Goal: Information Seeking & Learning: Check status

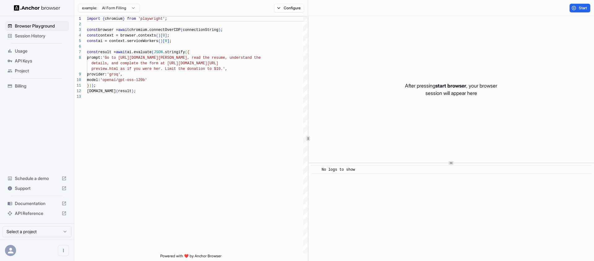
scroll to position [45, 0]
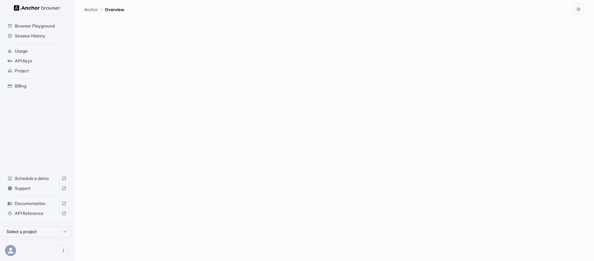
click at [35, 119] on div "Browser Playground Session History Usage API Keys Project Billing Schedule a de…" at bounding box center [37, 119] width 74 height 207
click at [33, 62] on span "API Keys" at bounding box center [41, 61] width 52 height 6
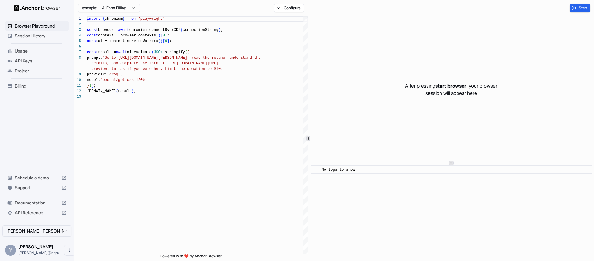
scroll to position [45, 0]
click at [19, 59] on span "API Keys" at bounding box center [41, 61] width 52 height 6
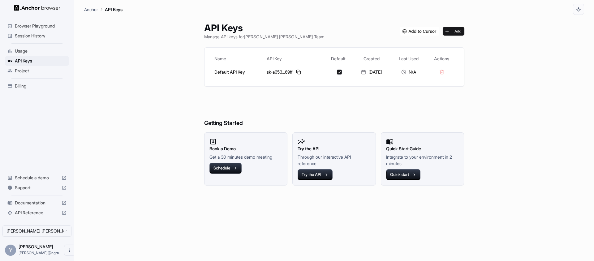
click at [339, 109] on h6 "Getting Started" at bounding box center [334, 111] width 260 height 34
click at [298, 72] on button at bounding box center [298, 71] width 7 height 7
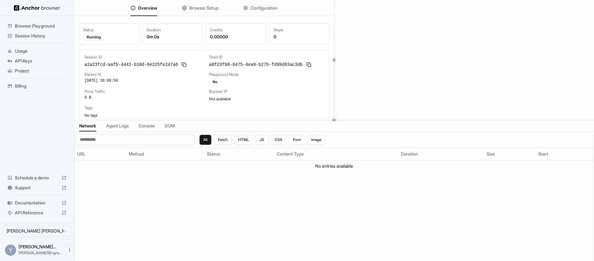
click at [175, 87] on div "Session ID a2a23fcd-aafb-4442-b10d-6e225fe247a6 Team ID a0f23fb0-6475-4ea9-b27b…" at bounding box center [203, 86] width 239 height 63
click at [42, 28] on span "Browser Playground" at bounding box center [41, 26] width 52 height 6
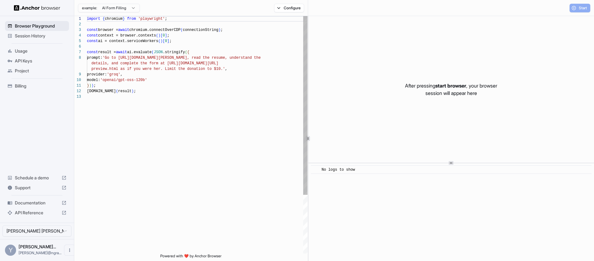
scroll to position [45, 0]
click at [42, 39] on div "Session History" at bounding box center [37, 36] width 64 height 10
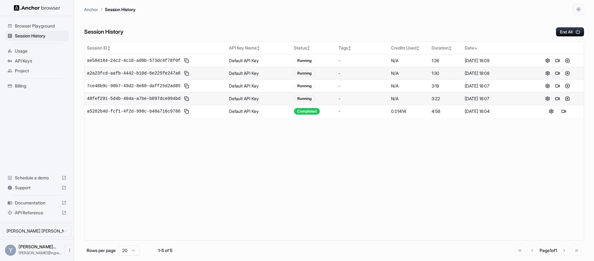
click at [218, 158] on div "Session ID ↕ API Key Name ↕ Status ↕ Tags ↕ Credits Used ↕ Duration ↕ Date ↓ ae…" at bounding box center [334, 140] width 500 height 199
click at [154, 58] on span "ae584184-24c2-4c18-ad0b-573dc4f78f0f" at bounding box center [133, 61] width 93 height 6
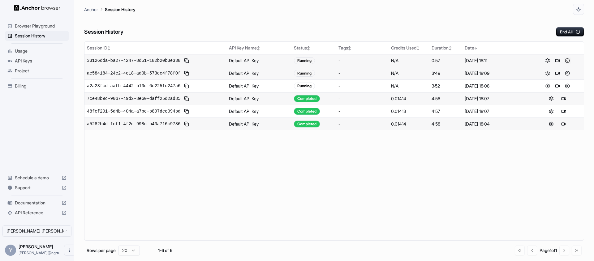
click at [568, 61] on button at bounding box center [567, 60] width 7 height 7
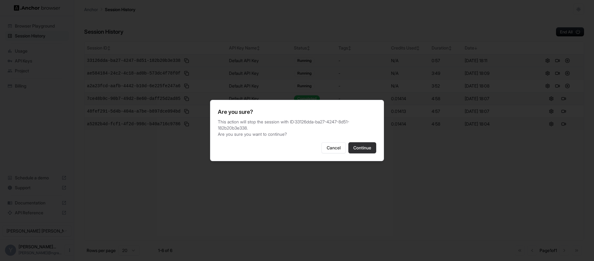
click at [364, 149] on button "Continue" at bounding box center [362, 147] width 28 height 11
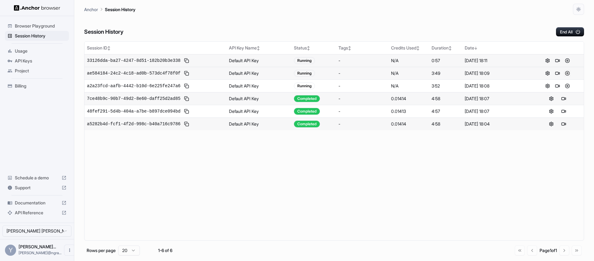
click at [567, 73] on button at bounding box center [567, 73] width 7 height 7
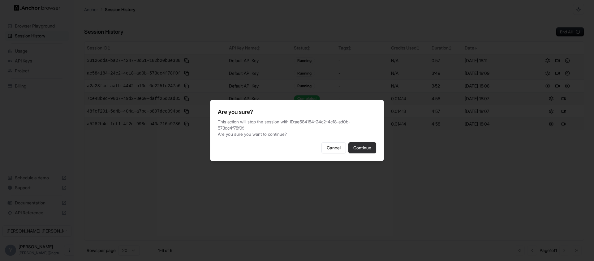
click at [363, 152] on button "Continue" at bounding box center [362, 147] width 28 height 11
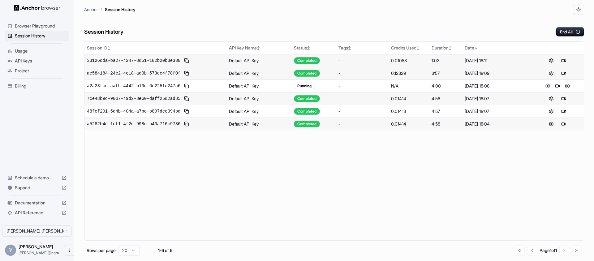
click at [567, 88] on button at bounding box center [567, 85] width 7 height 7
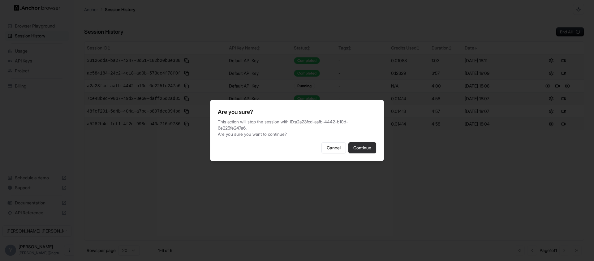
click at [360, 153] on button "Continue" at bounding box center [362, 147] width 28 height 11
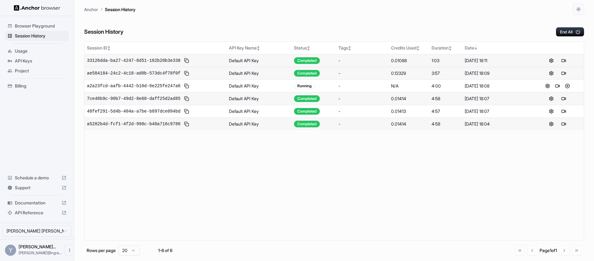
click at [391, 26] on div "Session History End All" at bounding box center [334, 26] width 500 height 22
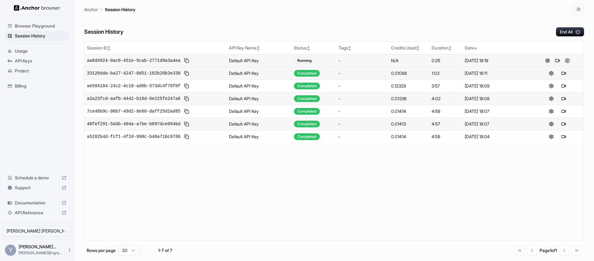
click at [558, 59] on button at bounding box center [557, 60] width 7 height 7
click at [569, 30] on button "End All" at bounding box center [570, 31] width 28 height 9
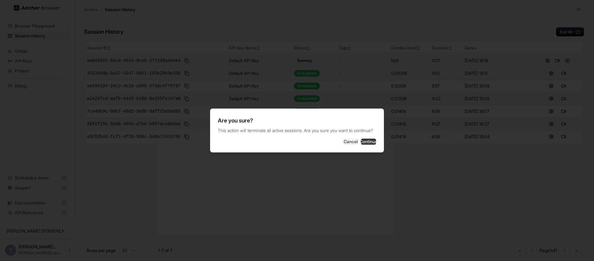
click at [361, 145] on button "Continue" at bounding box center [368, 142] width 15 height 6
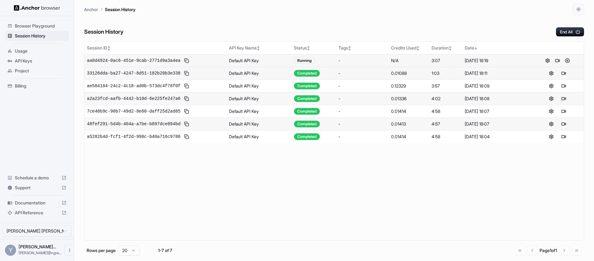
click at [425, 184] on div "Session ID ↕ API Key Name ↕ Status ↕ Tags ↕ Credits Used ↕ Duration ↕ Date ↓ aa…" at bounding box center [334, 140] width 500 height 199
click at [551, 59] on button at bounding box center [551, 60] width 7 height 7
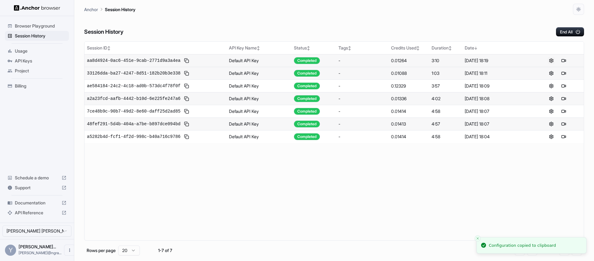
click at [551, 61] on button at bounding box center [551, 60] width 7 height 7
click at [297, 62] on div "Completed" at bounding box center [307, 60] width 26 height 7
click at [247, 60] on td "Default API Key" at bounding box center [258, 60] width 65 height 13
click at [473, 63] on div "8 Oct 2025, 18:19" at bounding box center [497, 61] width 64 height 6
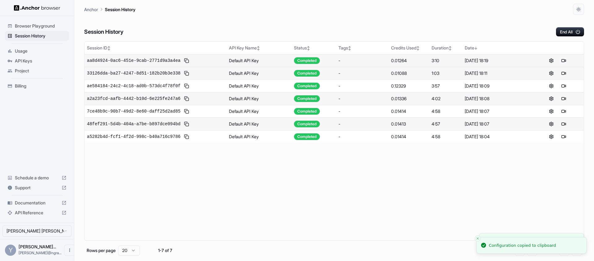
click at [473, 63] on div "8 Oct 2025, 18:19" at bounding box center [497, 61] width 64 height 6
click at [46, 89] on div "Billing" at bounding box center [37, 86] width 64 height 10
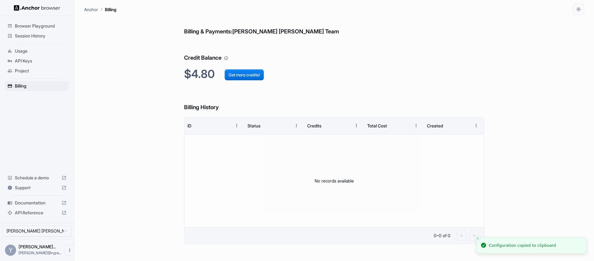
click at [38, 36] on span "Session History" at bounding box center [41, 36] width 52 height 6
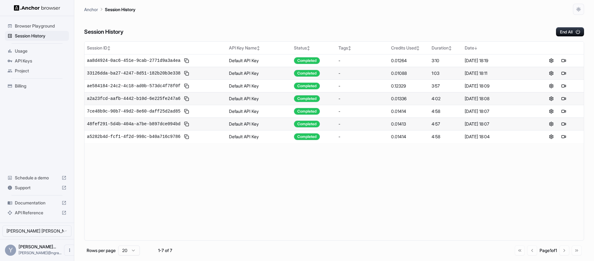
click at [521, 20] on div "Session History End All" at bounding box center [334, 26] width 500 height 22
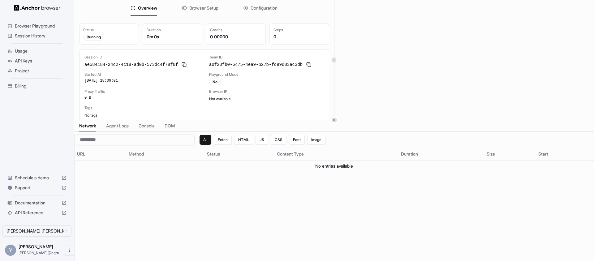
click at [31, 25] on span "Browser Playground" at bounding box center [41, 26] width 52 height 6
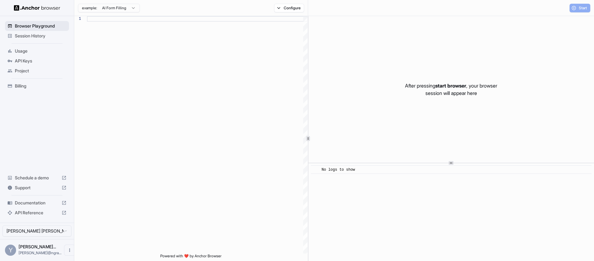
type textarea "**********"
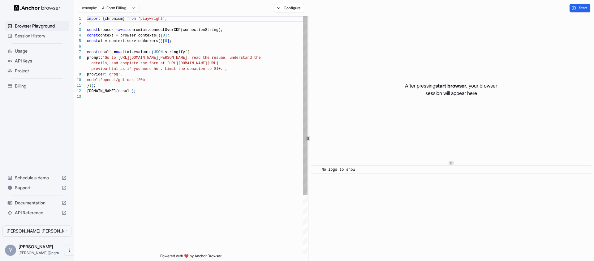
click at [37, 41] on ul "Browser Playground Session History Usage API Keys Project Billing" at bounding box center [36, 56] width 69 height 75
click at [36, 39] on div "Session History" at bounding box center [37, 36] width 64 height 10
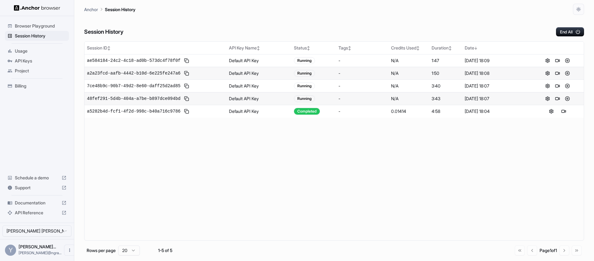
click at [409, 182] on div "Session ID ↕ API Key Name ↕ Status ↕ Tags ↕ Credits Used ↕ Duration ↕ Date ↓ ae…" at bounding box center [334, 140] width 500 height 199
click at [555, 59] on button at bounding box center [557, 60] width 7 height 7
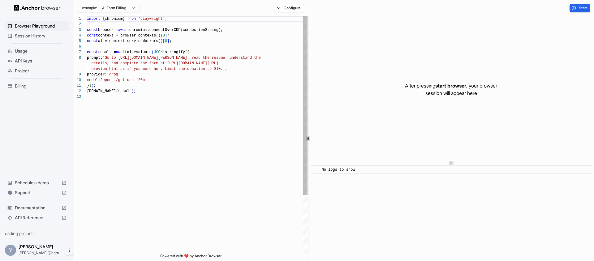
scroll to position [45, 0]
click at [149, 52] on div "import { chromium } from 'playwright' ; const browser = await chromium.connectO…" at bounding box center [197, 174] width 221 height 316
click at [99, 60] on div "import { chromium } from 'playwright' ; const browser = await chromium.connectO…" at bounding box center [197, 174] width 221 height 316
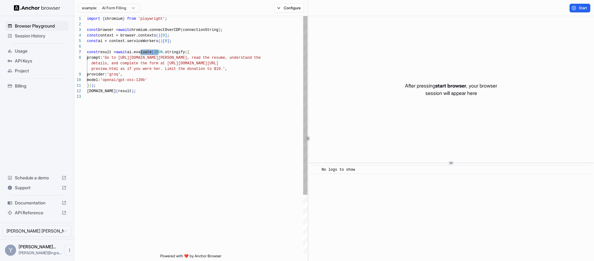
scroll to position [39, 0]
click at [99, 60] on div "import { chromium } from 'playwright' ; const browser = await chromium.connectO…" at bounding box center [197, 174] width 221 height 316
click at [196, 94] on div "import { chromium } from 'playwright' ; const browser = await chromium.connectO…" at bounding box center [197, 174] width 221 height 316
click at [179, 104] on div "import { chromium } from 'playwright' ; const browser = await chromium.connectO…" at bounding box center [197, 174] width 221 height 316
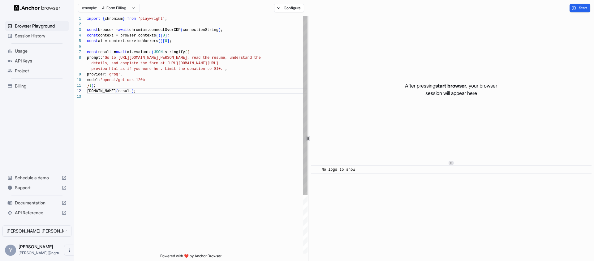
scroll to position [22, 0]
type textarea "**********"
click at [105, 29] on div "import { chromium } from 'playwright' ; const browser = await chromium.connectO…" at bounding box center [197, 174] width 221 height 316
click at [108, 33] on div "import { chromium } from 'playwright' ; const browser = await chromium.connectO…" at bounding box center [197, 174] width 221 height 316
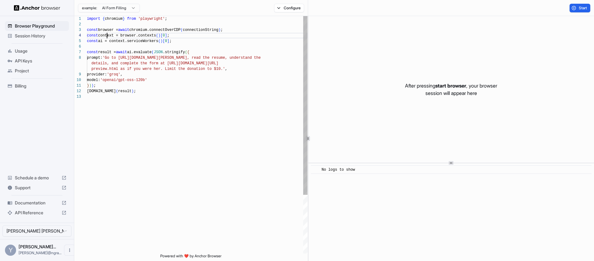
click at [108, 33] on div "import { chromium } from 'playwright' ; const browser = await chromium.connectO…" at bounding box center [197, 174] width 221 height 316
click at [103, 40] on div "import { chromium } from 'playwright' ; const browser = await chromium.connectO…" at bounding box center [197, 174] width 221 height 316
click at [35, 11] on div at bounding box center [37, 8] width 74 height 16
click at [37, 8] on img at bounding box center [37, 8] width 46 height 6
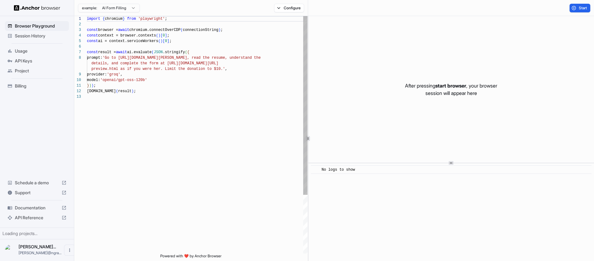
scroll to position [45, 0]
click at [196, 103] on div "import { chromium } from 'playwright' ; const browser = await chromium.connectO…" at bounding box center [197, 174] width 221 height 316
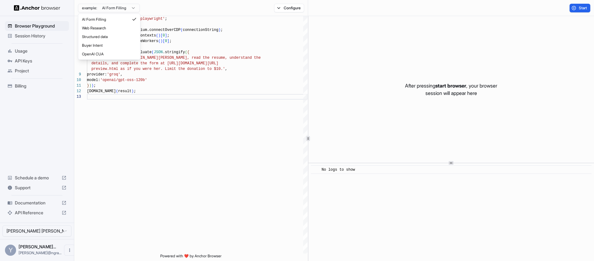
click at [118, 10] on html "Browser Playground Session History Usage API Keys Project Billing Schedule a de…" at bounding box center [297, 130] width 594 height 261
type textarea "**********"
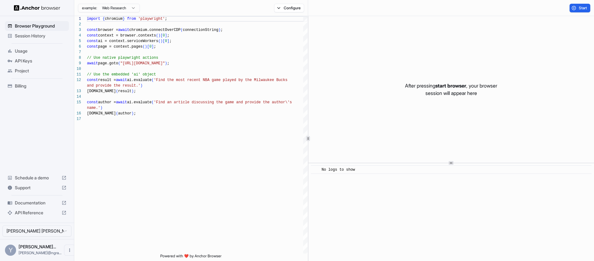
click at [118, 7] on html "Browser Playground Session History Usage API Keys Project Billing Schedule a de…" at bounding box center [297, 130] width 594 height 261
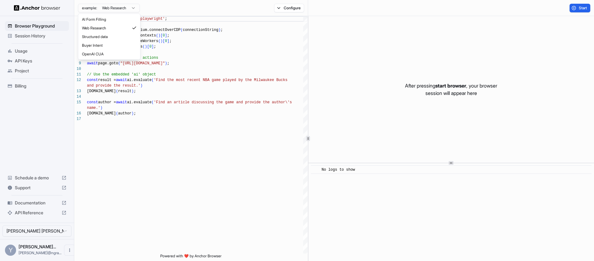
click at [189, 72] on html "Browser Playground Session History Usage API Keys Project Billing Schedule a de…" at bounding box center [297, 130] width 594 height 261
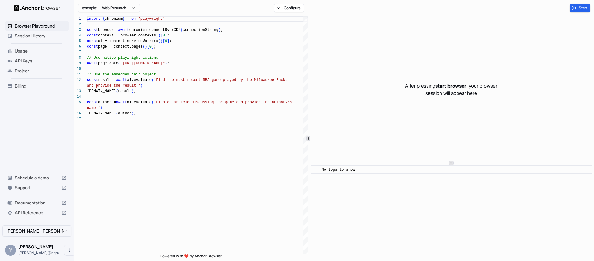
click at [40, 6] on img at bounding box center [37, 8] width 46 height 6
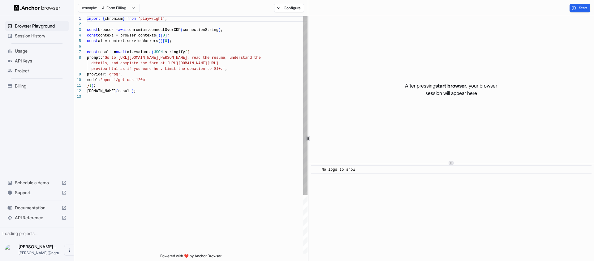
scroll to position [45, 0]
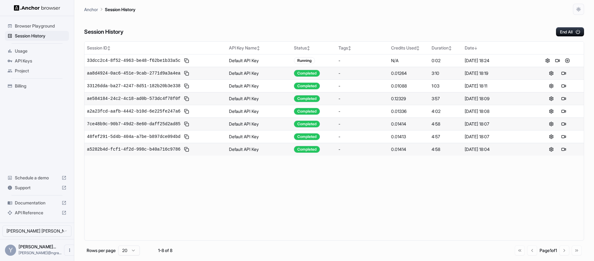
click at [444, 24] on div "Session History End All" at bounding box center [334, 26] width 500 height 22
click at [560, 61] on button at bounding box center [557, 60] width 7 height 7
click at [565, 75] on button at bounding box center [563, 73] width 7 height 7
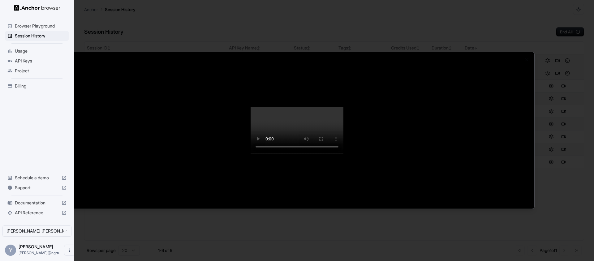
click at [161, 14] on div at bounding box center [297, 130] width 594 height 261
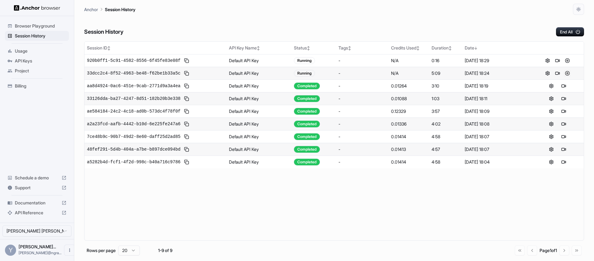
click at [568, 73] on button at bounding box center [567, 73] width 7 height 7
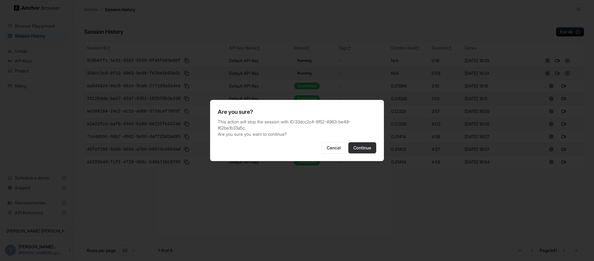
click at [365, 144] on button "Continue" at bounding box center [362, 147] width 28 height 11
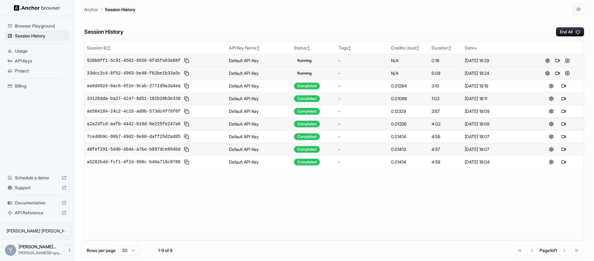
click at [559, 59] on button at bounding box center [557, 60] width 7 height 7
click at [576, 32] on icon "button" at bounding box center [578, 32] width 6 height 6
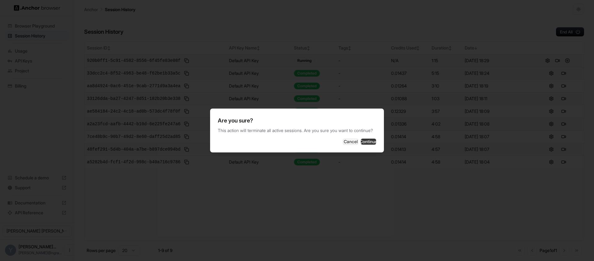
click at [361, 145] on button "Continue" at bounding box center [368, 142] width 15 height 6
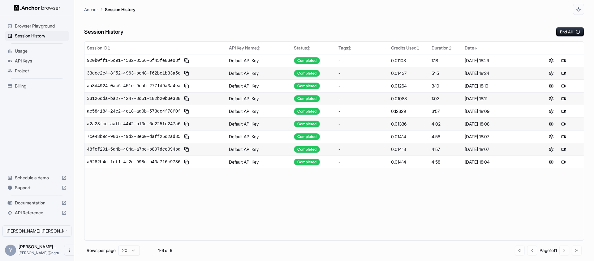
click at [312, 207] on div "Session ID ↕ API Key Name ↕ Status ↕ Tags ↕ Credits Used ↕ Duration ↕ Date ↓ 92…" at bounding box center [334, 140] width 500 height 199
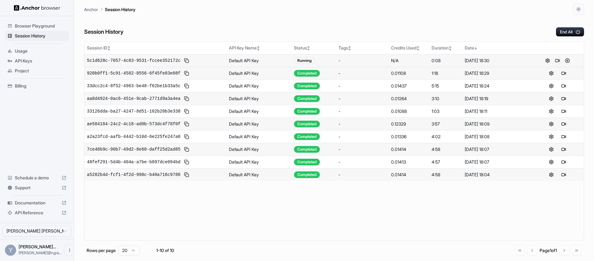
click at [557, 62] on button at bounding box center [557, 60] width 7 height 7
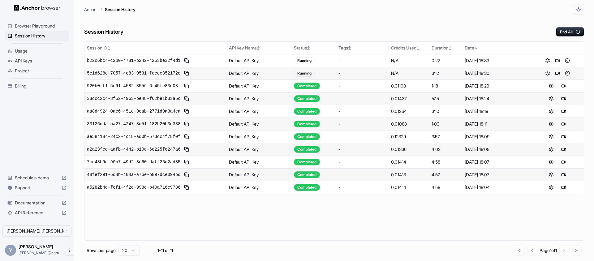
click at [406, 11] on div "Anchor Session History" at bounding box center [334, 7] width 500 height 15
click at [567, 73] on button at bounding box center [567, 73] width 7 height 7
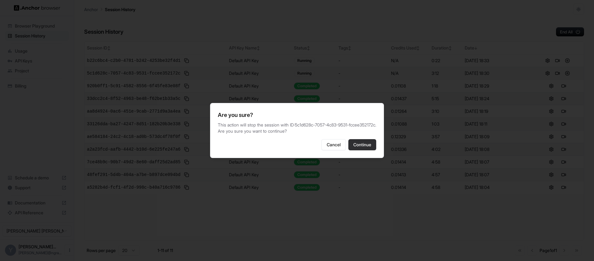
click at [367, 150] on button "Continue" at bounding box center [362, 144] width 28 height 11
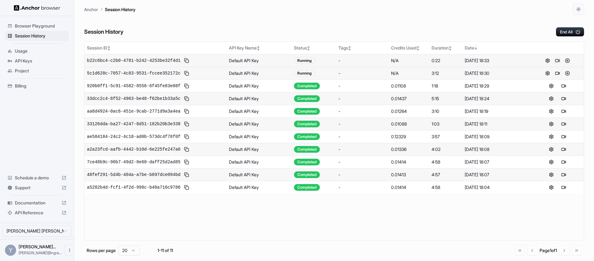
click at [558, 61] on button at bounding box center [557, 60] width 7 height 7
click at [420, 16] on div "Session History End All" at bounding box center [334, 26] width 500 height 22
click at [275, 26] on div "Session History End All" at bounding box center [334, 26] width 500 height 22
click at [569, 60] on button at bounding box center [567, 60] width 7 height 7
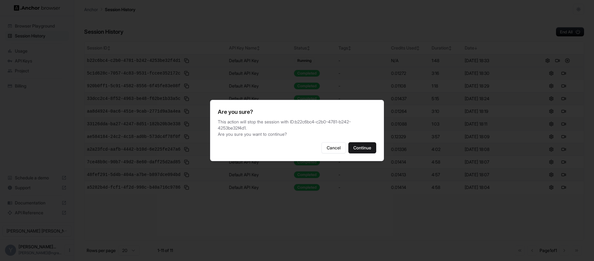
drag, startPoint x: 360, startPoint y: 145, endPoint x: 359, endPoint y: 133, distance: 12.7
click at [360, 145] on button "Continue" at bounding box center [362, 147] width 28 height 11
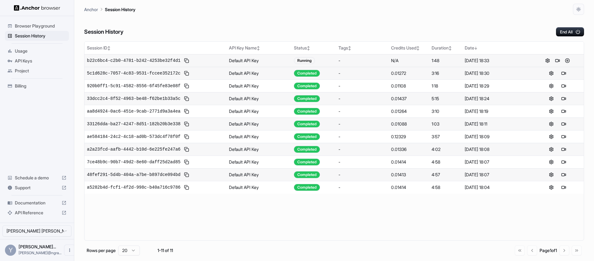
click at [327, 19] on div "Session History End All" at bounding box center [334, 26] width 500 height 22
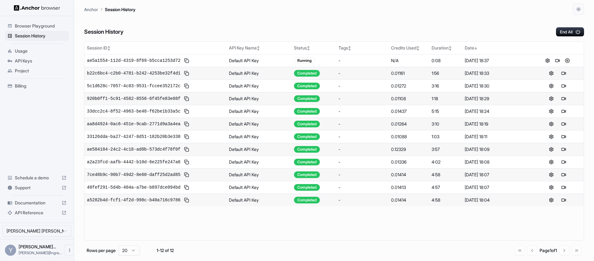
click at [301, 28] on div "Session History End All" at bounding box center [334, 26] width 500 height 22
click at [557, 58] on button at bounding box center [557, 60] width 7 height 7
click at [571, 33] on button "End All" at bounding box center [570, 31] width 28 height 9
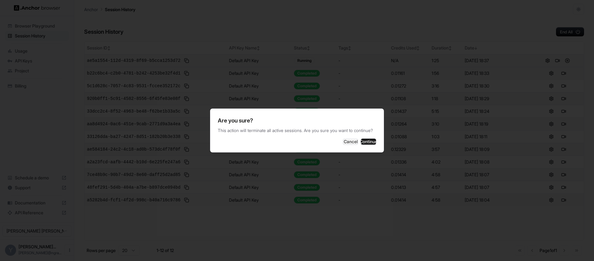
click at [355, 151] on div "Are you sure? This action will terminate all active sessions. Are you sure you …" at bounding box center [297, 131] width 174 height 44
click at [366, 143] on button "Continue" at bounding box center [368, 142] width 15 height 6
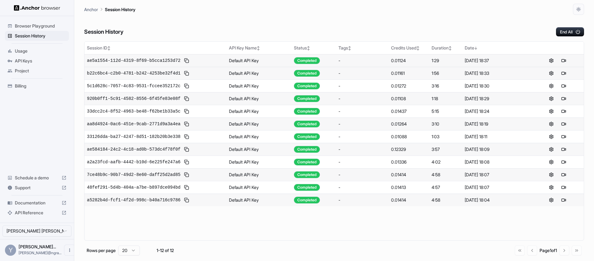
click at [313, 21] on div "Session History End All" at bounding box center [334, 26] width 500 height 22
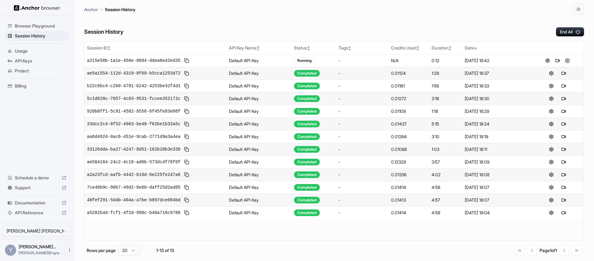
click at [415, 28] on div "Session History End All" at bounding box center [334, 26] width 500 height 22
click at [559, 62] on button at bounding box center [557, 60] width 7 height 7
click at [570, 34] on button "End All" at bounding box center [570, 31] width 28 height 9
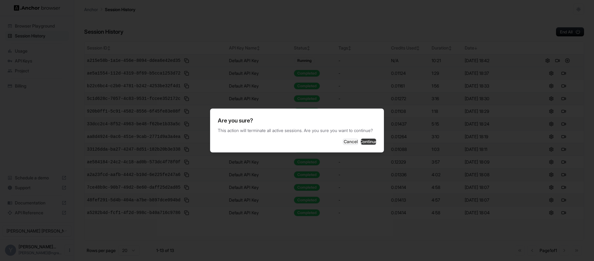
click at [365, 145] on button "Continue" at bounding box center [368, 142] width 15 height 6
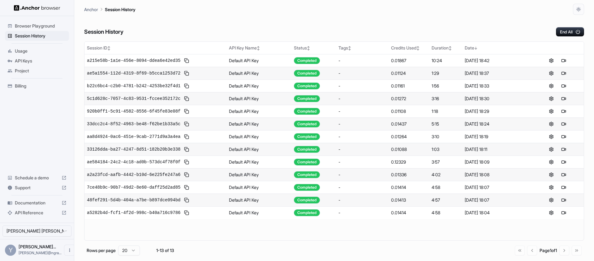
click at [353, 18] on div "Session History End All" at bounding box center [334, 26] width 500 height 22
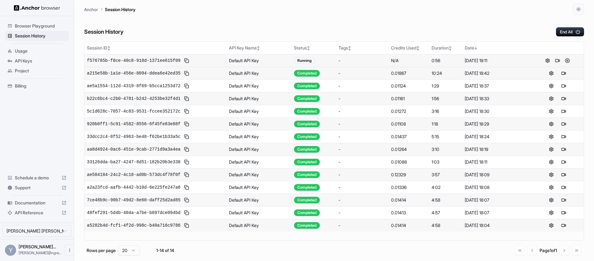
click at [559, 61] on button at bounding box center [557, 60] width 7 height 7
click at [566, 33] on button "End All" at bounding box center [570, 31] width 28 height 9
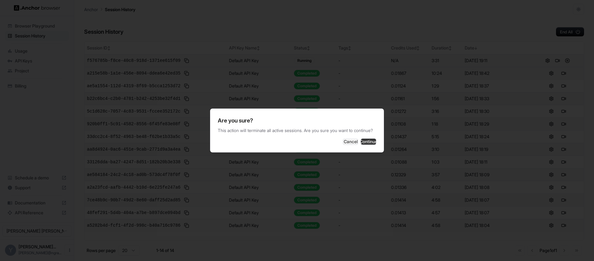
click at [372, 143] on button "Continue" at bounding box center [368, 142] width 15 height 6
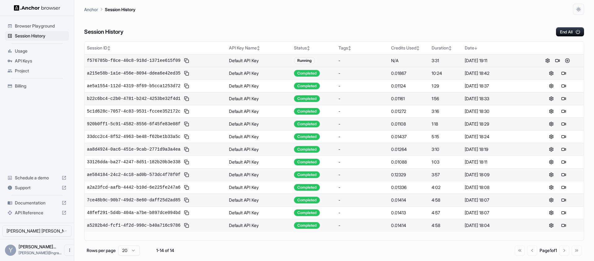
click at [461, 21] on div "Session History End All" at bounding box center [334, 26] width 500 height 22
click at [556, 60] on button at bounding box center [557, 60] width 7 height 7
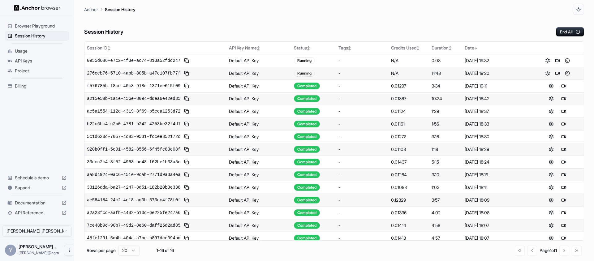
click at [443, 18] on div "Session History End All" at bounding box center [334, 26] width 500 height 22
click at [564, 73] on button at bounding box center [567, 73] width 7 height 7
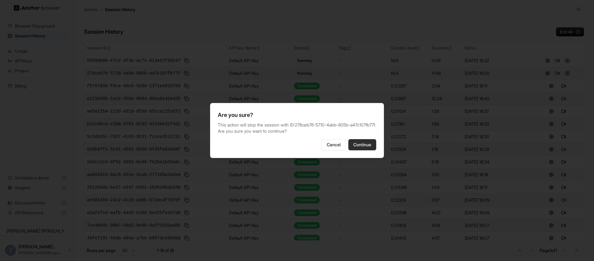
click at [364, 149] on button "Continue" at bounding box center [362, 144] width 28 height 11
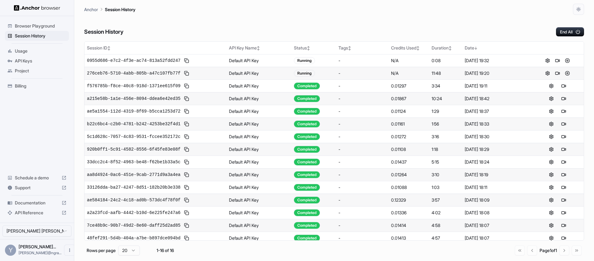
click at [467, 24] on div "Session History End All" at bounding box center [334, 26] width 500 height 22
click at [554, 59] on button at bounding box center [557, 60] width 7 height 7
click at [376, 28] on div "Session History End All" at bounding box center [334, 26] width 500 height 22
click at [564, 62] on button at bounding box center [567, 60] width 7 height 7
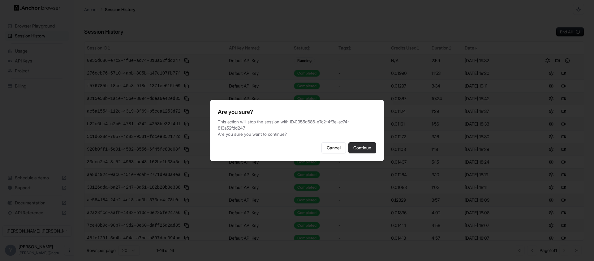
click at [369, 146] on button "Continue" at bounding box center [362, 147] width 28 height 11
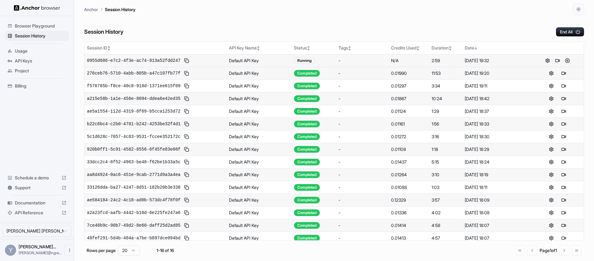
click at [449, 17] on div "Session History End All" at bounding box center [334, 26] width 500 height 22
click at [155, 61] on span "0955d686-e7c2-4f3e-ac74-813a52fdd247" at bounding box center [133, 61] width 93 height 6
click at [347, 29] on div "Session History End All" at bounding box center [334, 26] width 500 height 22
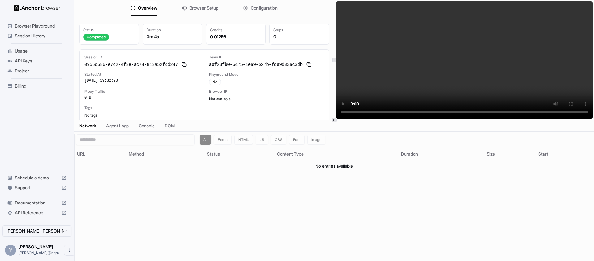
click at [300, 94] on div "Browser IP Not available" at bounding box center [266, 95] width 115 height 13
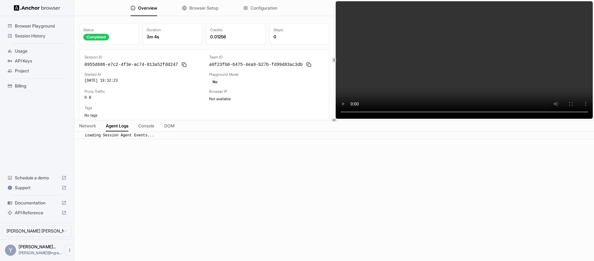
click at [115, 127] on span "Agent Logs" at bounding box center [117, 126] width 23 height 6
click at [88, 127] on span "Network" at bounding box center [87, 126] width 17 height 6
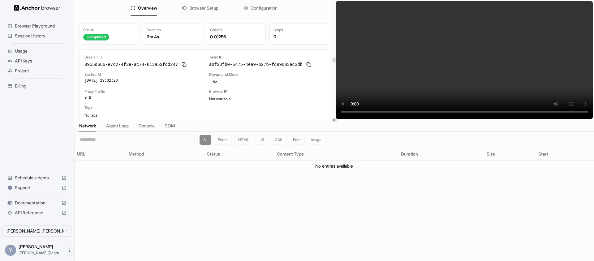
drag, startPoint x: 266, startPoint y: 87, endPoint x: 280, endPoint y: 84, distance: 14.2
click at [267, 87] on div "Session ID 0955d686-e7c2-4f3e-ac74-813a52fdd247 Team ID a0f23fb0-6475-4ea9-b27b…" at bounding box center [203, 86] width 239 height 63
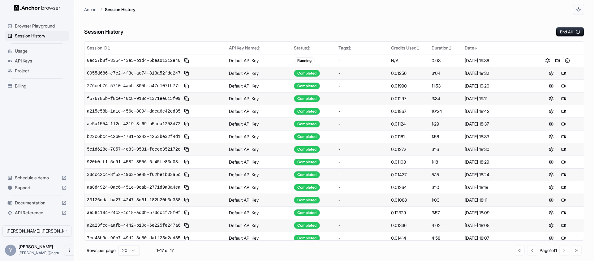
click at [414, 17] on div "Session History End All" at bounding box center [334, 26] width 500 height 22
click at [554, 61] on button at bounding box center [557, 60] width 7 height 7
click at [377, 27] on div "Session History End All" at bounding box center [334, 26] width 500 height 22
click at [565, 61] on button at bounding box center [567, 60] width 7 height 7
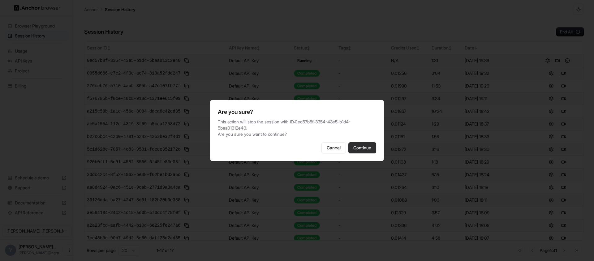
click at [365, 146] on button "Continue" at bounding box center [362, 147] width 28 height 11
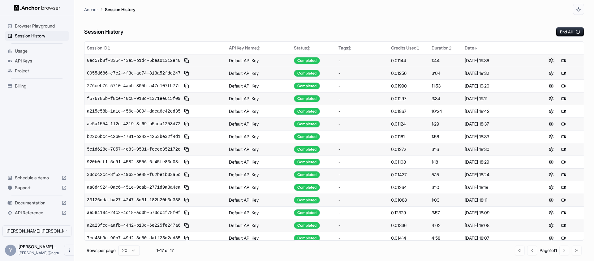
click at [548, 60] on button at bounding box center [551, 60] width 7 height 7
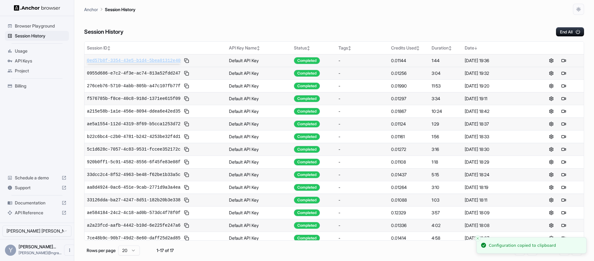
click at [148, 62] on span "0ed57b8f-3354-43e5-b1d4-5bea01312e40" at bounding box center [133, 61] width 93 height 6
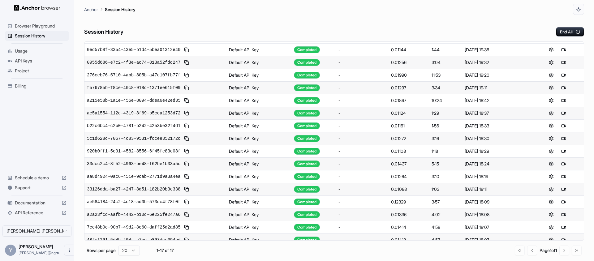
scroll to position [16, 0]
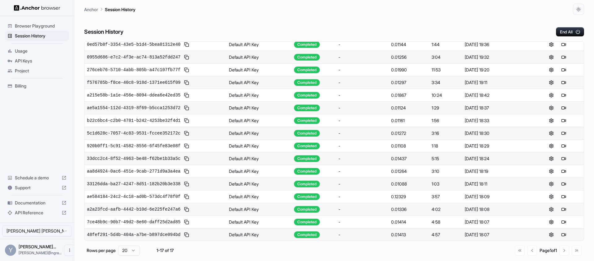
click at [420, 6] on div "Anchor Session History" at bounding box center [334, 7] width 500 height 15
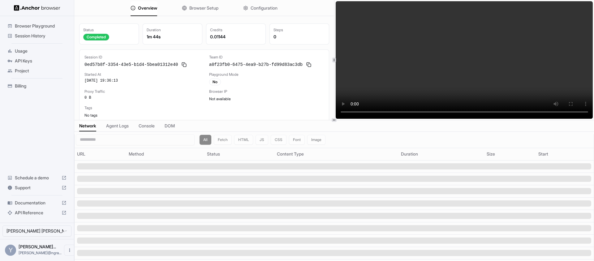
click at [35, 111] on div "Browser Playground Session History Usage API Keys Project Billing Schedule a de…" at bounding box center [37, 119] width 74 height 207
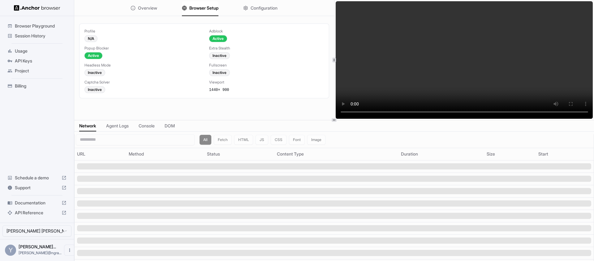
click at [200, 7] on span "Browser Setup" at bounding box center [203, 8] width 29 height 6
click at [268, 8] on span "Configuration" at bounding box center [264, 8] width 27 height 6
click at [144, 9] on span "Overview" at bounding box center [147, 8] width 19 height 6
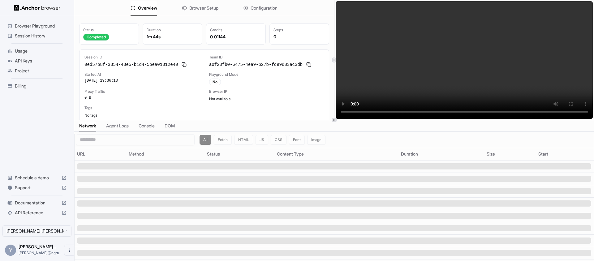
click at [123, 127] on span "Agent Logs" at bounding box center [117, 126] width 23 height 6
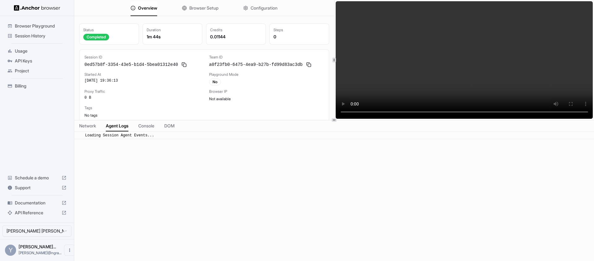
click at [146, 126] on span "Console" at bounding box center [146, 126] width 16 height 6
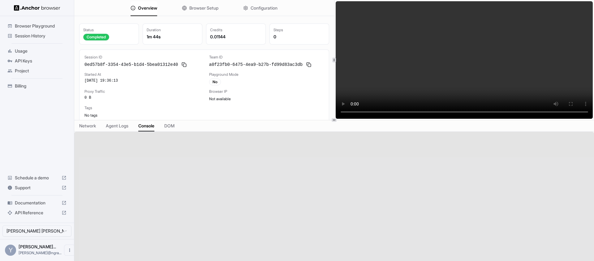
click at [182, 127] on div "Network Agent Logs Console DOM" at bounding box center [334, 125] width 520 height 11
click at [180, 127] on div "Network Agent Logs Console DOM" at bounding box center [334, 125] width 520 height 11
click at [172, 125] on span "DOM" at bounding box center [169, 126] width 10 height 6
